Goal: Information Seeking & Learning: Learn about a topic

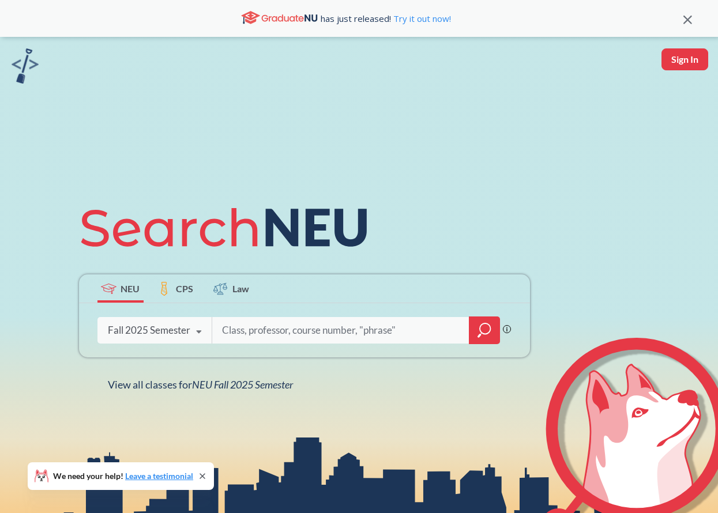
click at [292, 332] on input "search" at bounding box center [341, 330] width 240 height 24
type input "finance"
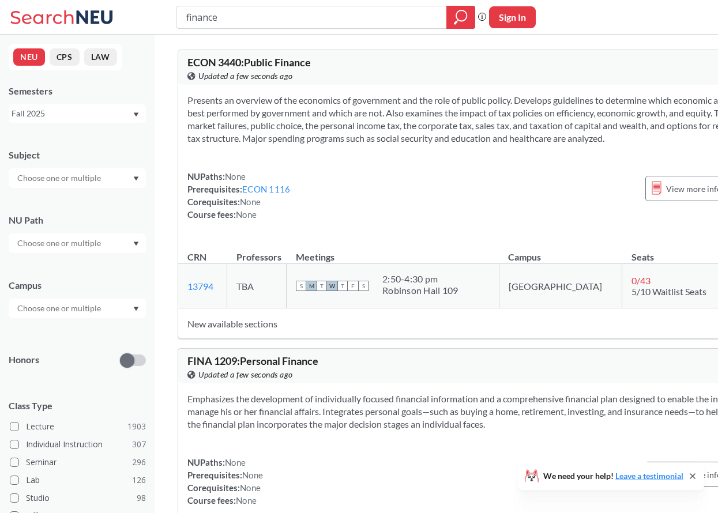
click at [318, 367] on span "FINA 1209 : Personal Finance" at bounding box center [252, 361] width 131 height 13
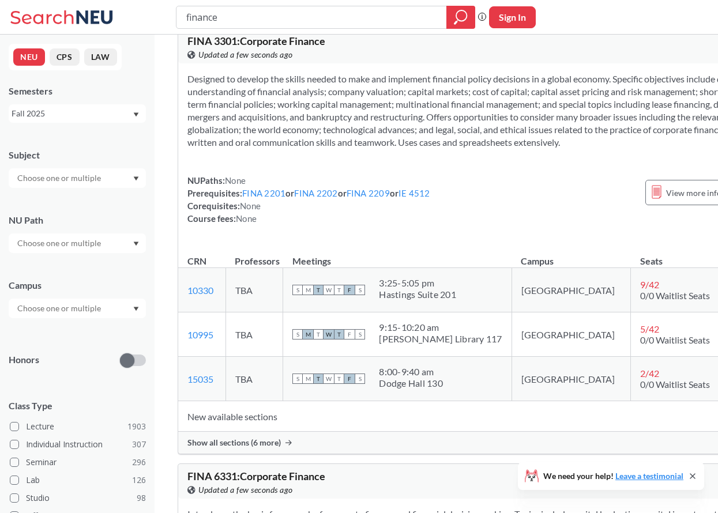
scroll to position [1003, 0]
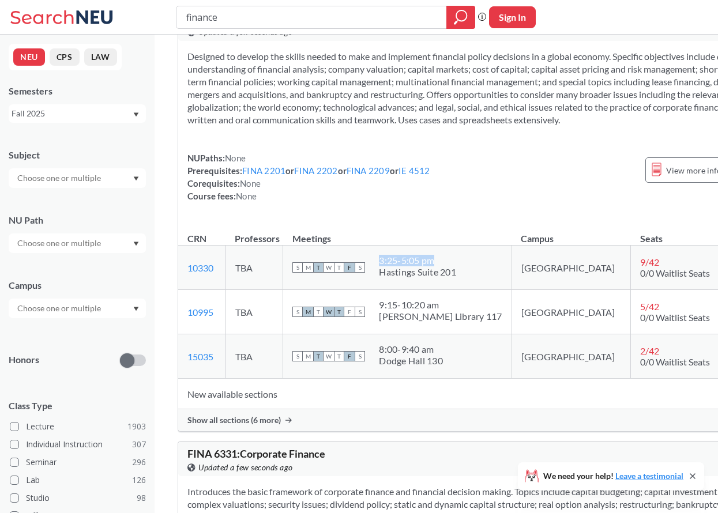
drag, startPoint x: 392, startPoint y: 281, endPoint x: 460, endPoint y: 281, distance: 68.6
click at [456, 266] on div "3:25 - 5:05 pm" at bounding box center [417, 261] width 77 height 12
copy div "3:25 - 5:05 pm"
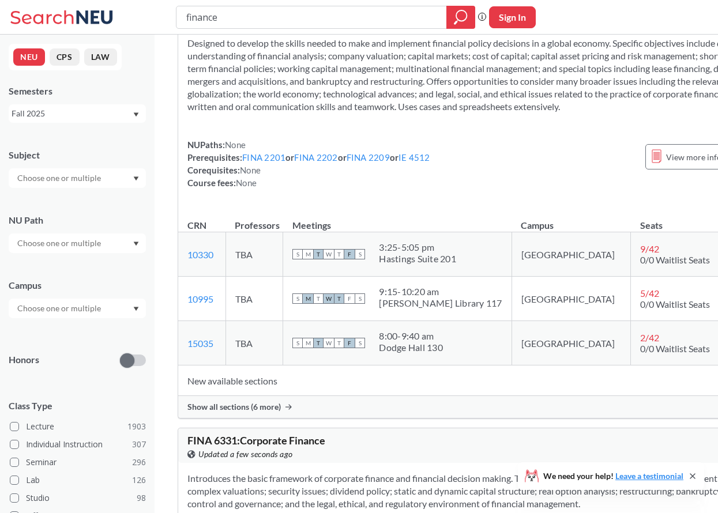
scroll to position [1031, 0]
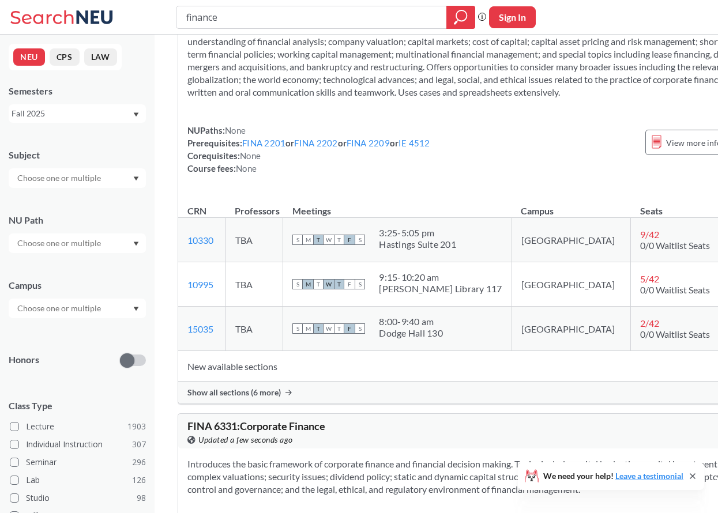
click at [260, 404] on div "Show all sections (6 more)" at bounding box center [482, 393] width 608 height 22
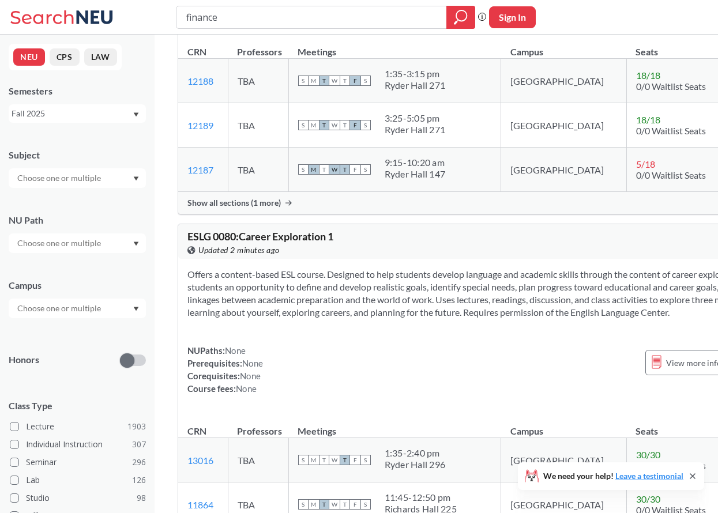
scroll to position [6498, 0]
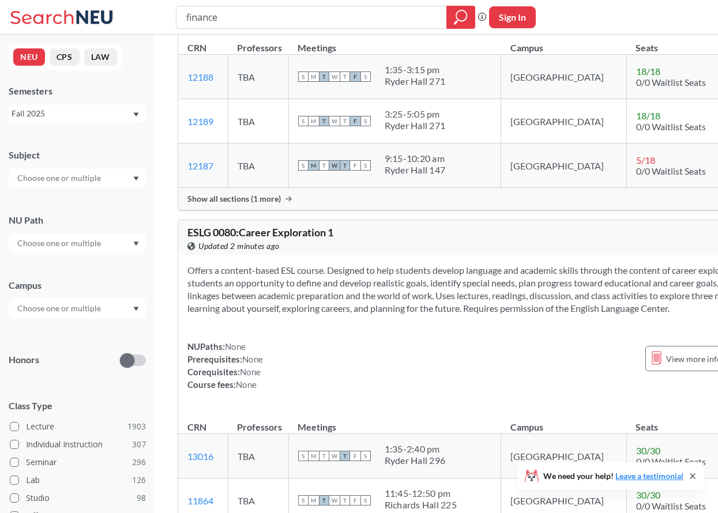
click at [86, 182] on input "text" at bounding box center [60, 178] width 97 height 14
type input "fin"
click at [94, 209] on p "Finance & Insurance" at bounding box center [80, 211] width 130 height 12
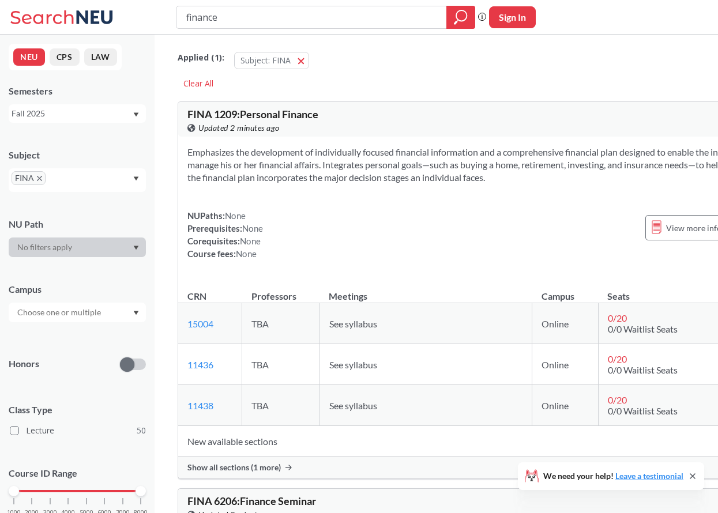
drag, startPoint x: 272, startPoint y: 19, endPoint x: 146, endPoint y: 18, distance: 125.1
click at [146, 18] on div "finance Phrase search guarantees the exact search appears in the results. Ex. I…" at bounding box center [359, 17] width 718 height 35
click at [409, 109] on div "FINA 1209 : Personal Finance View this course on Banner. Updated 2 minutes ago" at bounding box center [334, 121] width 295 height 25
click at [73, 174] on div "FINA" at bounding box center [77, 180] width 137 height 24
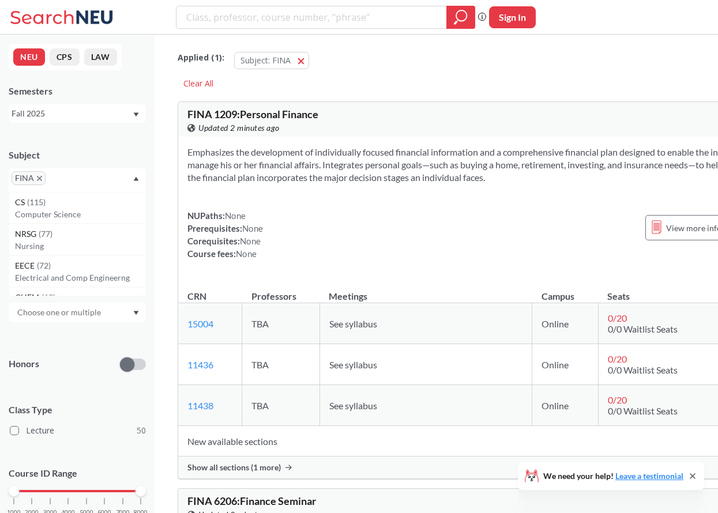
click at [78, 175] on div "FINA" at bounding box center [77, 180] width 137 height 24
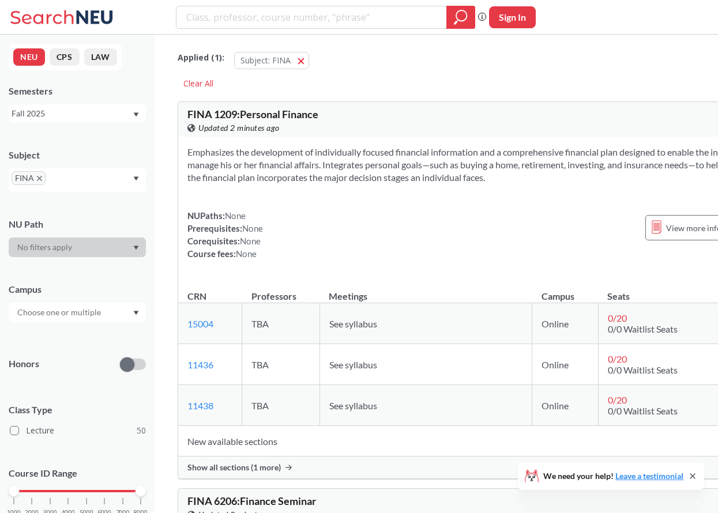
click at [92, 161] on div "Subject" at bounding box center [77, 155] width 137 height 13
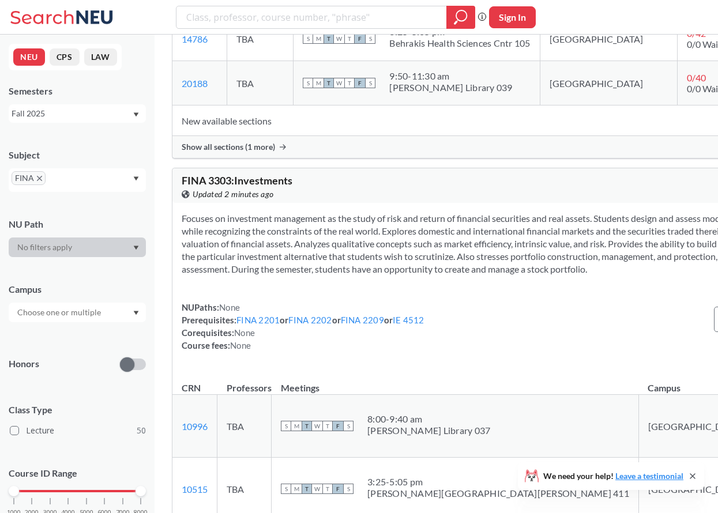
scroll to position [5349, 0]
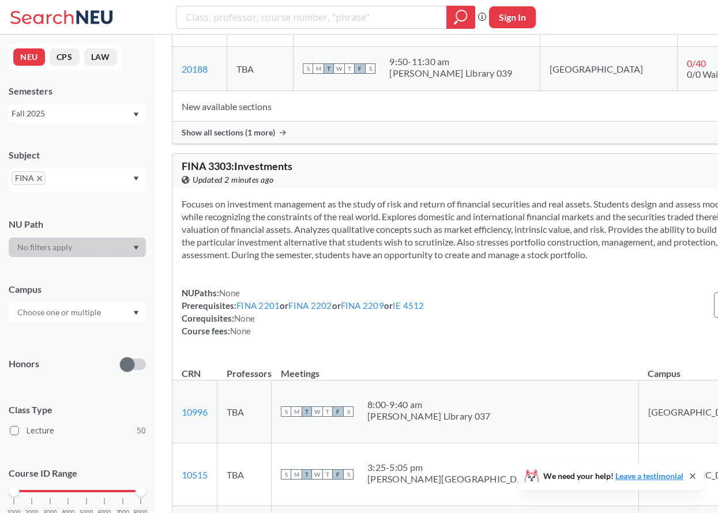
click at [245, 138] on span "Show all sections (1 more)" at bounding box center [228, 132] width 93 height 10
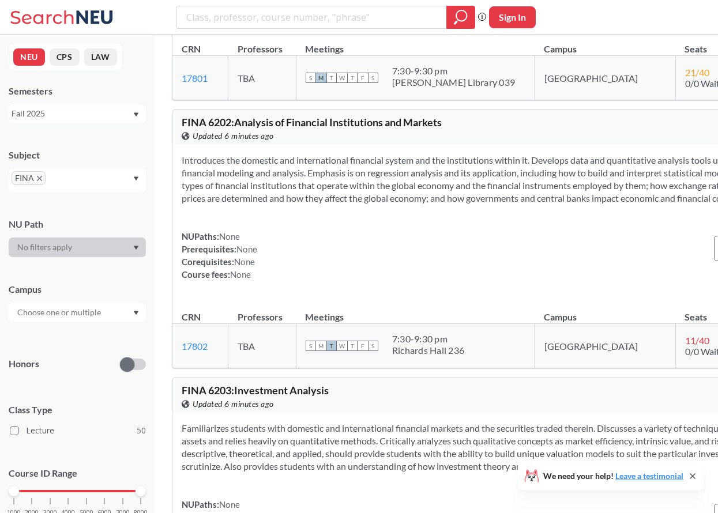
scroll to position [9372, 0]
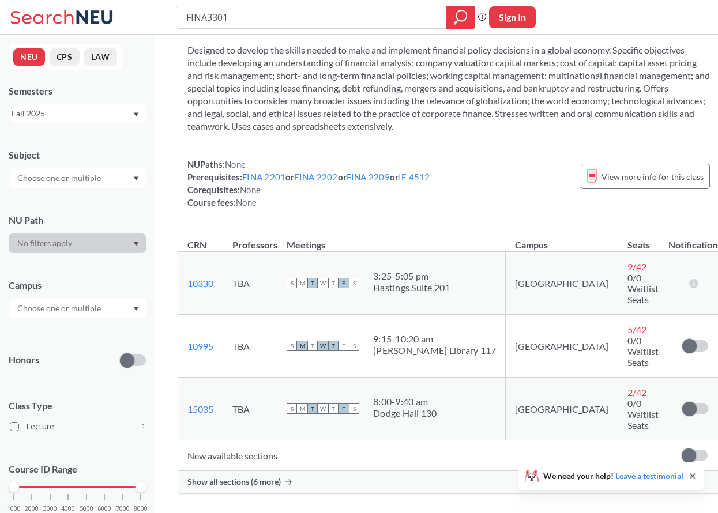
scroll to position [51, 0]
click at [341, 439] on td "New available sections" at bounding box center [423, 454] width 490 height 31
click at [321, 470] on div "Show all sections (6 more)" at bounding box center [449, 481] width 543 height 22
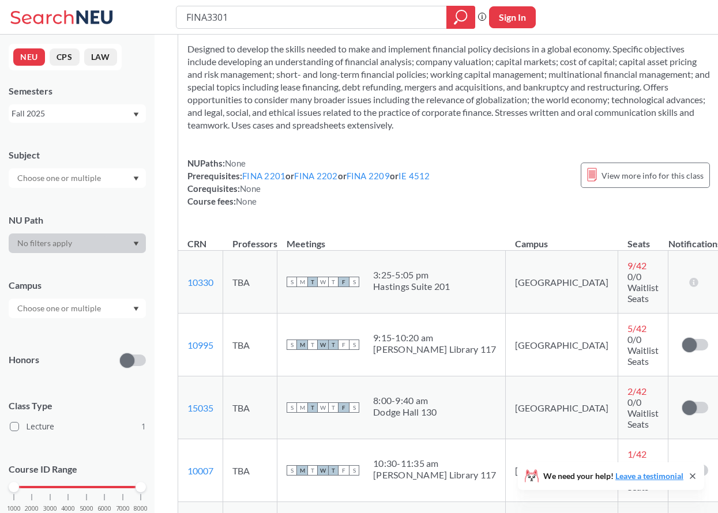
scroll to position [0, 0]
